Goal: Task Accomplishment & Management: Manage account settings

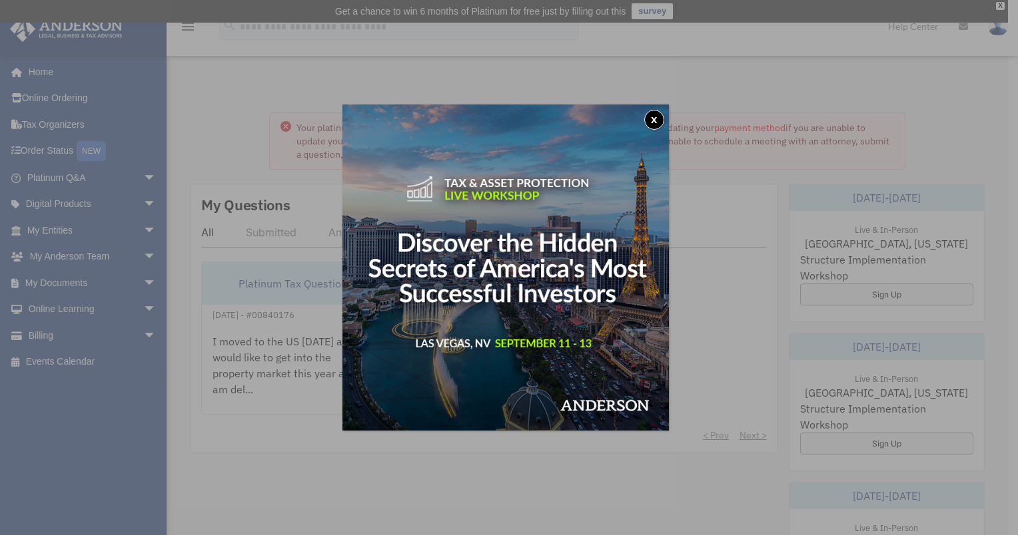
click at [659, 119] on button "x" at bounding box center [654, 120] width 20 height 20
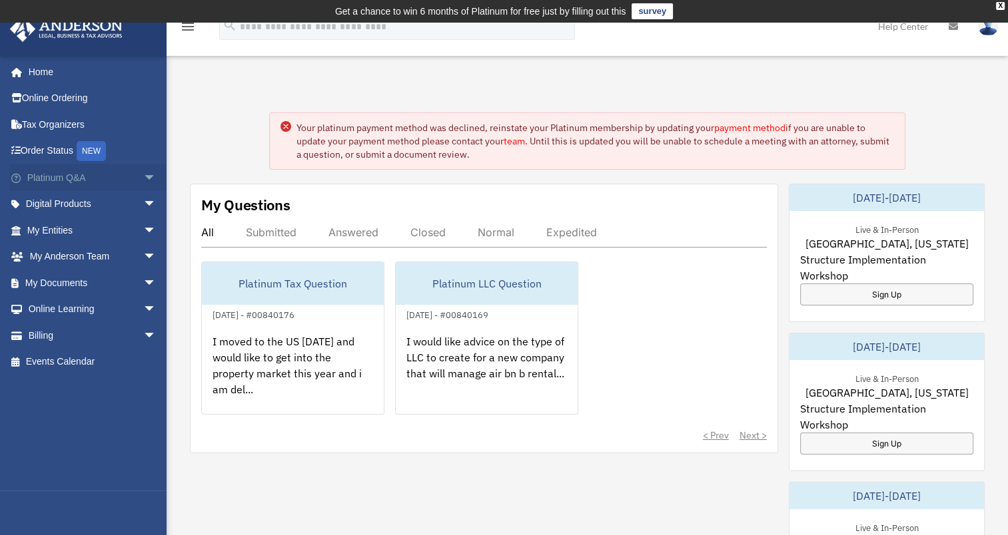
click at [51, 170] on link "Platinum Q&A arrow_drop_down" at bounding box center [92, 177] width 167 height 27
click at [51, 202] on link "Digital Products arrow_drop_down" at bounding box center [92, 204] width 167 height 27
click at [57, 220] on link "My Entities arrow_drop_down" at bounding box center [92, 230] width 167 height 27
click at [59, 151] on link "Order Status NEW" at bounding box center [92, 151] width 167 height 27
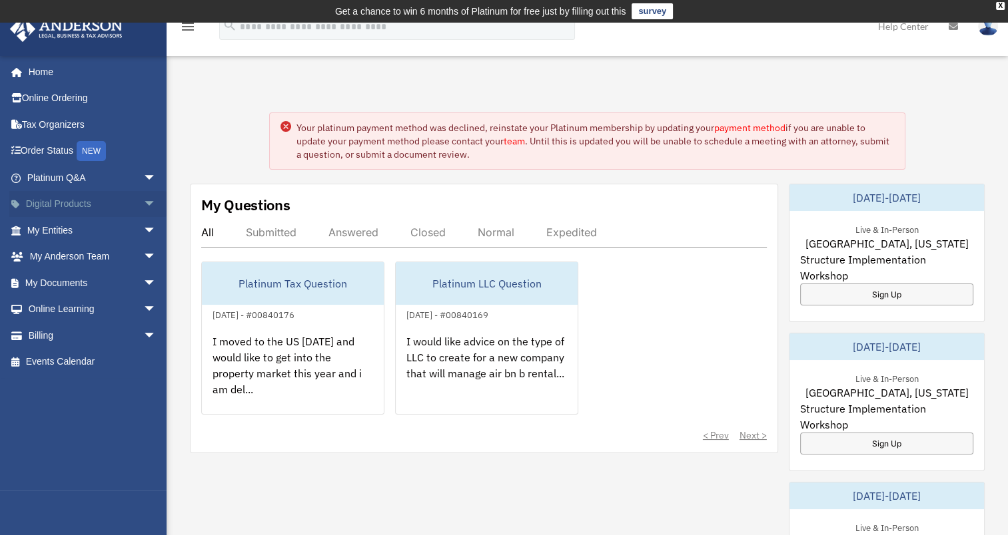
click at [51, 202] on link "Digital Products arrow_drop_down" at bounding box center [92, 204] width 167 height 27
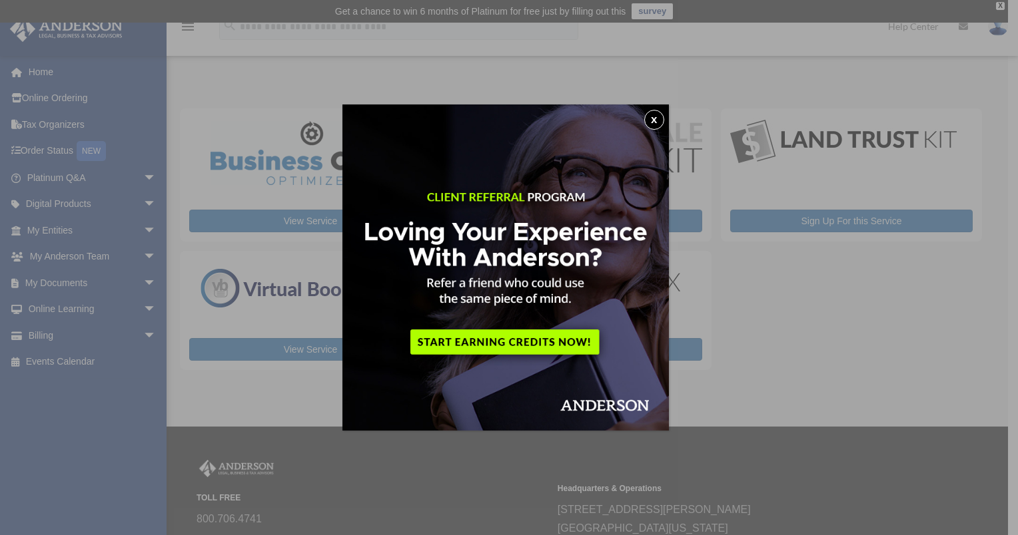
click at [659, 117] on button "x" at bounding box center [654, 120] width 20 height 20
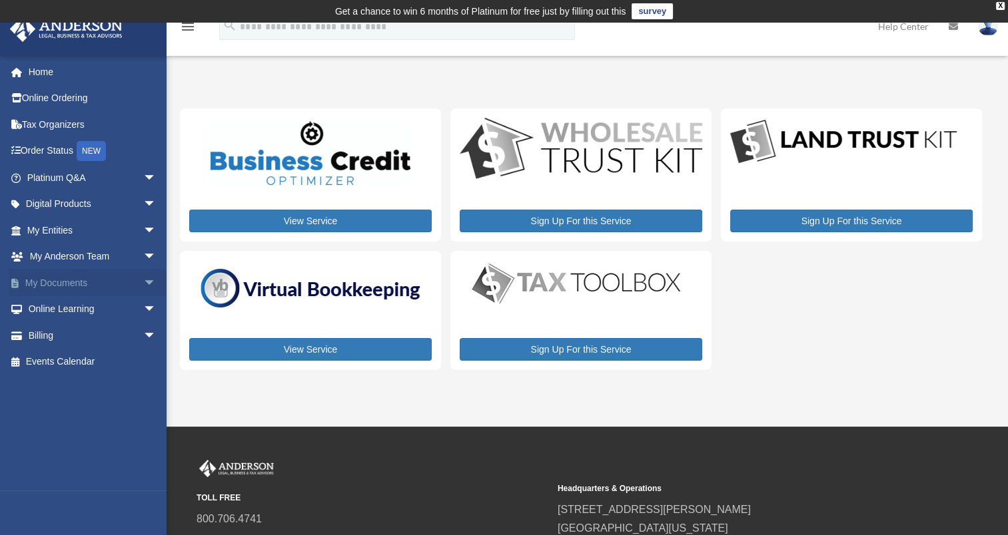
click at [143, 281] on span "arrow_drop_down" at bounding box center [156, 283] width 27 height 27
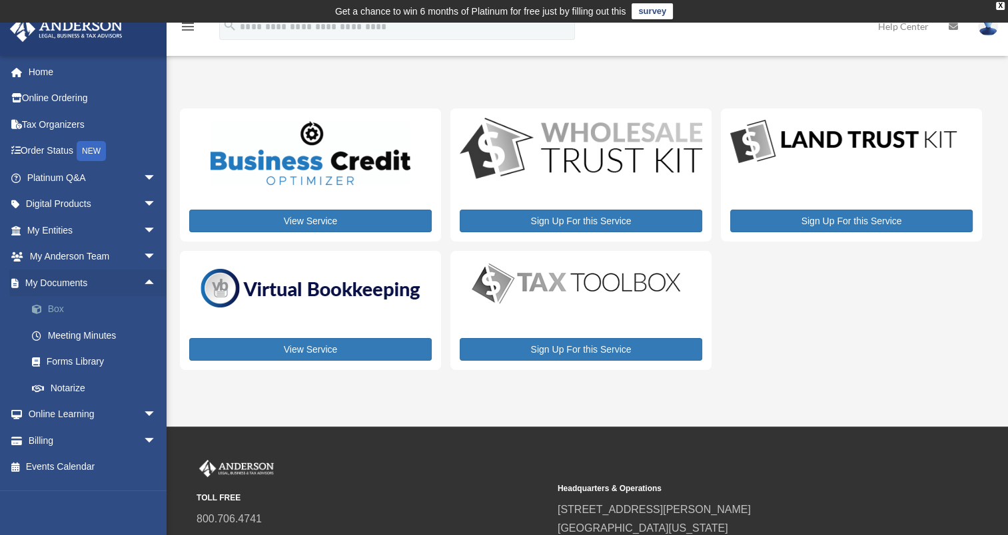
click at [64, 308] on link "Box" at bounding box center [98, 309] width 158 height 27
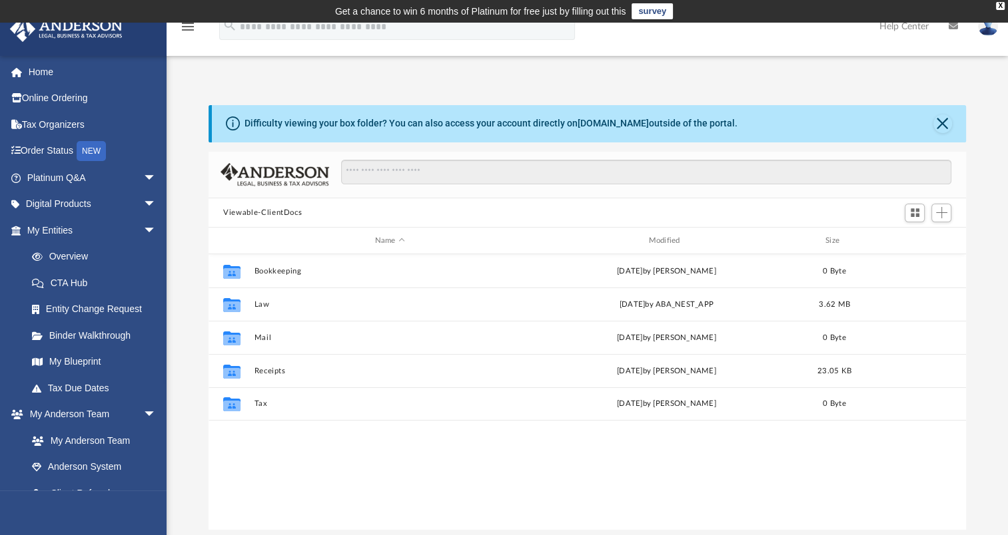
scroll to position [292, 746]
click at [82, 385] on link "Tax Due Dates" at bounding box center [98, 388] width 158 height 27
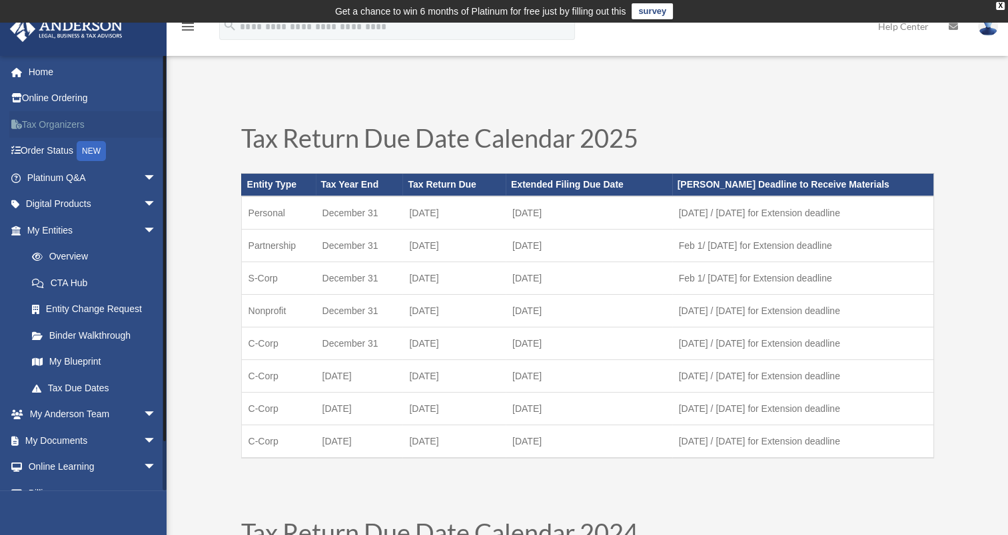
click at [61, 129] on link "Tax Organizers" at bounding box center [92, 124] width 167 height 27
click at [75, 253] on link "Overview" at bounding box center [98, 257] width 158 height 27
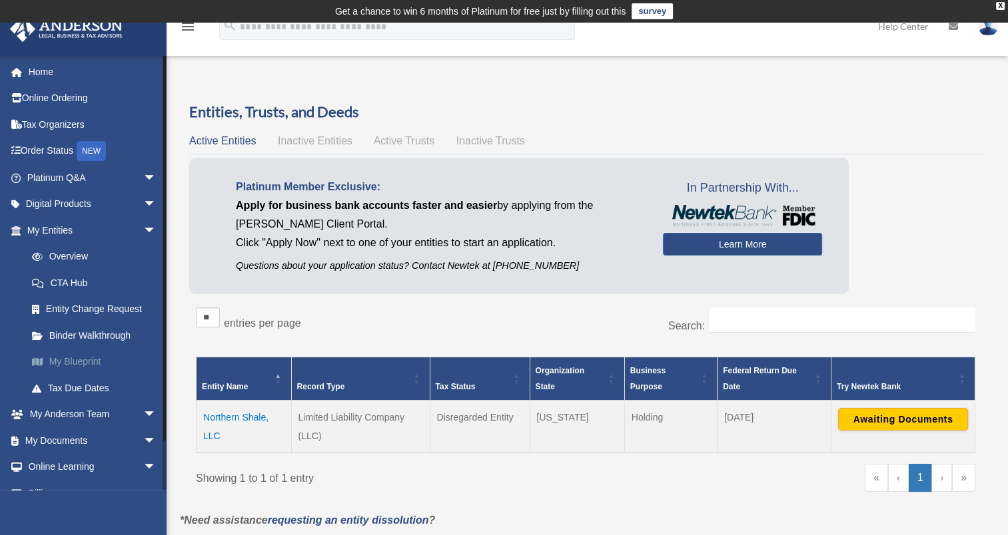
scroll to position [45, 0]
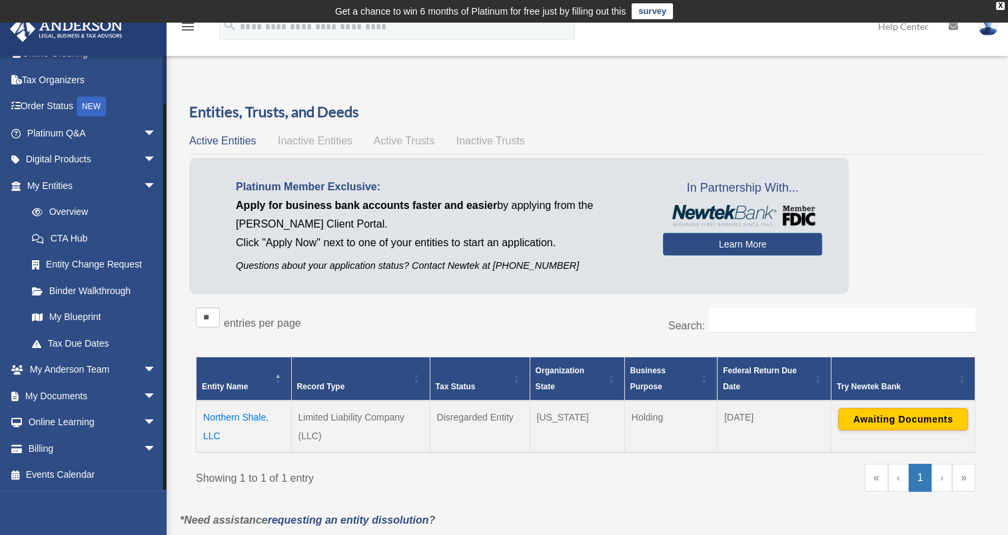
drag, startPoint x: 163, startPoint y: 267, endPoint x: 163, endPoint y: 345, distance: 77.9
click at [163, 345] on div at bounding box center [164, 297] width 3 height 386
click at [85, 448] on link "Billing arrow_drop_down" at bounding box center [92, 449] width 167 height 27
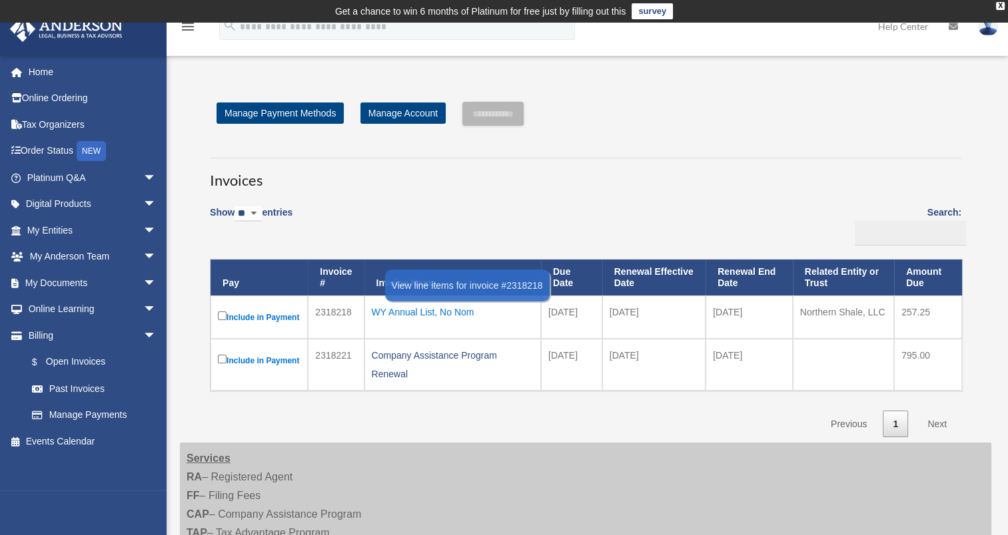
click at [426, 312] on div "WY Annual List, No Nom" at bounding box center [453, 312] width 162 height 19
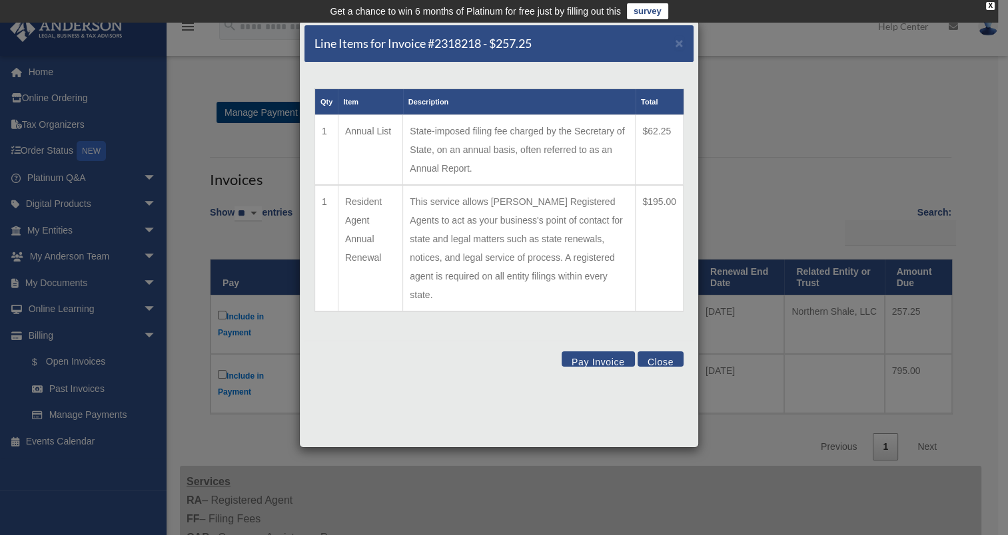
click at [502, 274] on td "This service allows [PERSON_NAME] Registered Agents to act as your business's p…" at bounding box center [519, 248] width 232 height 127
click at [667, 352] on button "Close" at bounding box center [660, 359] width 46 height 15
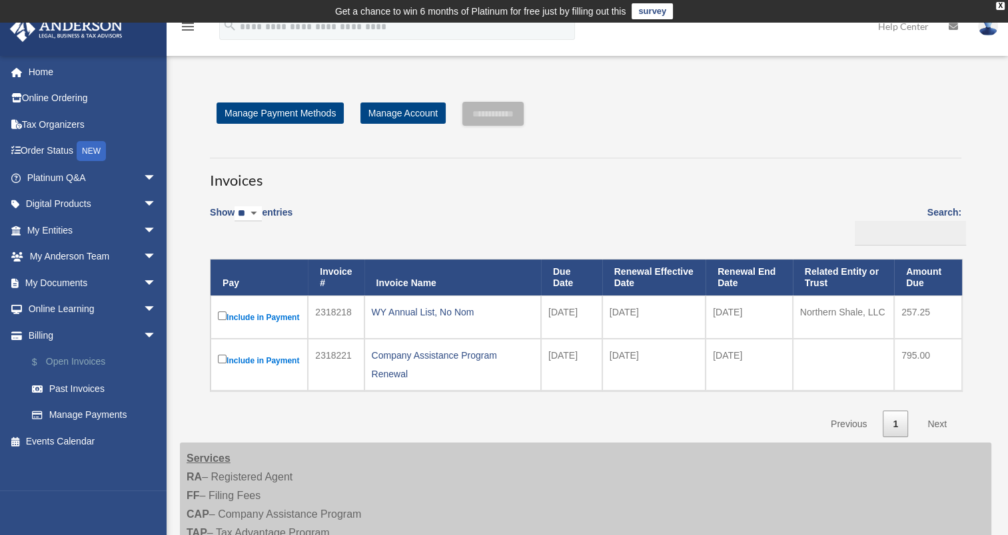
click at [81, 356] on link "$ Open Invoices" at bounding box center [98, 362] width 158 height 27
click at [83, 384] on link "Past Invoices" at bounding box center [98, 389] width 158 height 27
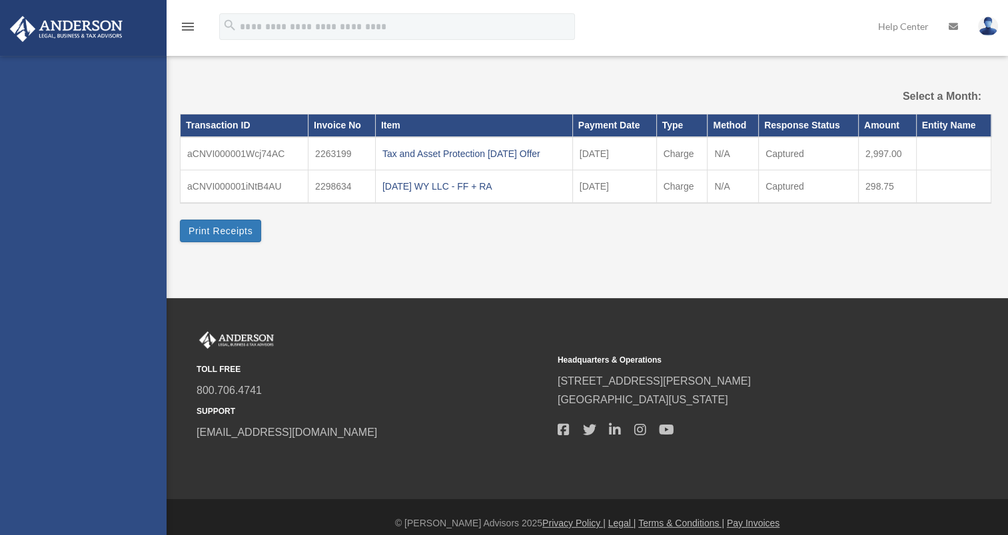
select select
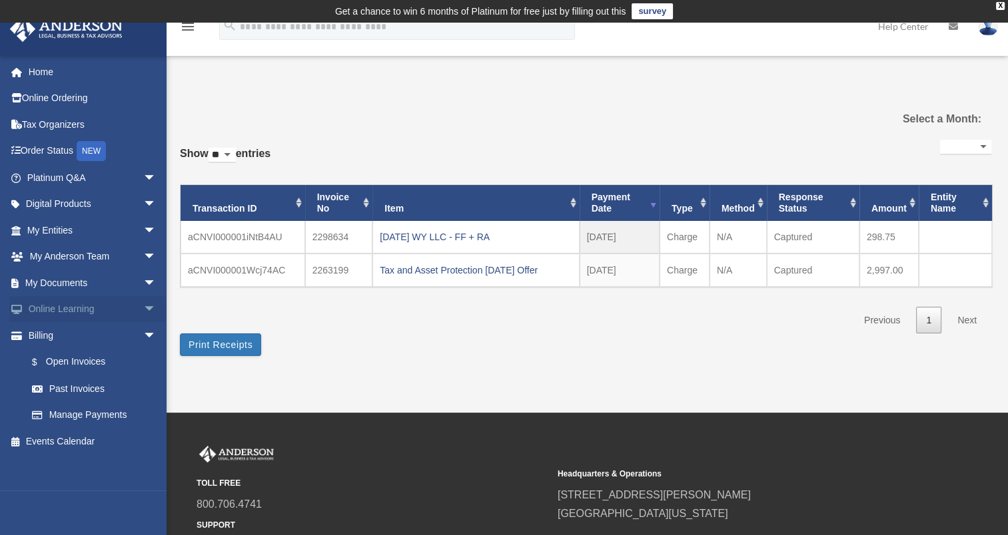
click at [89, 304] on link "Online Learning arrow_drop_down" at bounding box center [92, 309] width 167 height 27
click at [72, 280] on link "My Documents arrow_drop_down" at bounding box center [92, 283] width 167 height 27
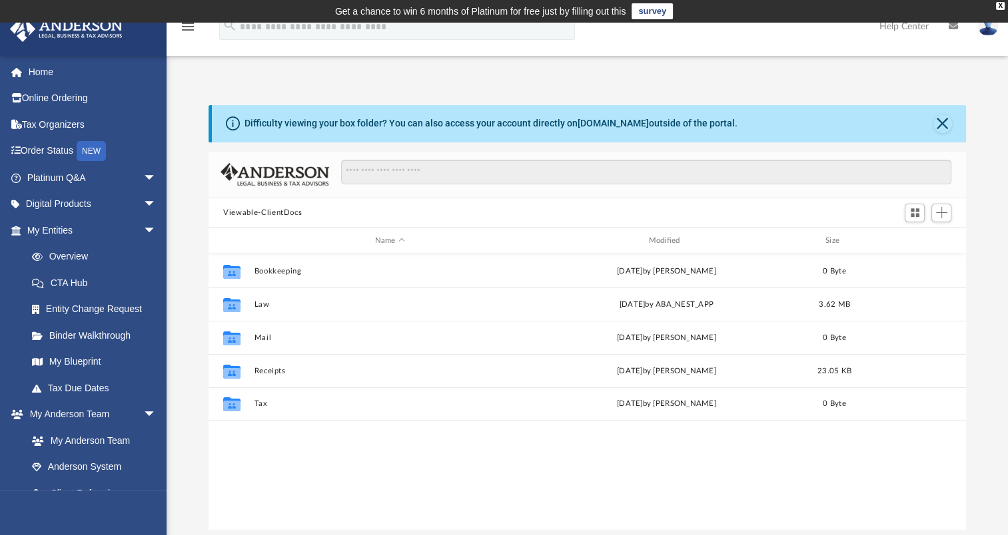
scroll to position [292, 746]
click at [51, 72] on link "Home" at bounding box center [92, 72] width 167 height 27
